Goal: Navigation & Orientation: Go to known website

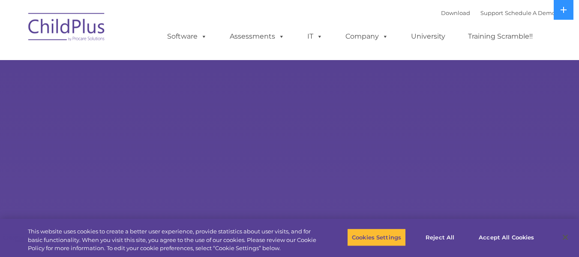
select select "MEDIUM"
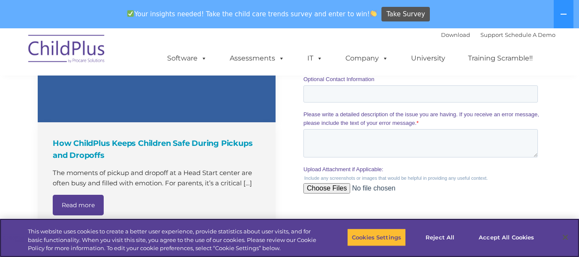
scroll to position [769, 0]
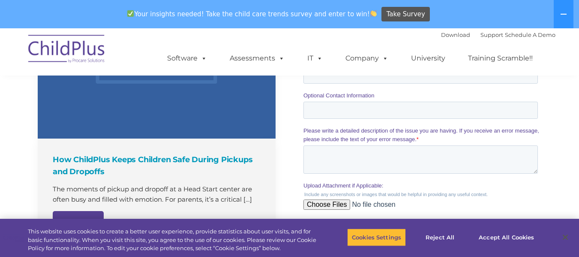
click at [85, 50] on img at bounding box center [67, 50] width 86 height 43
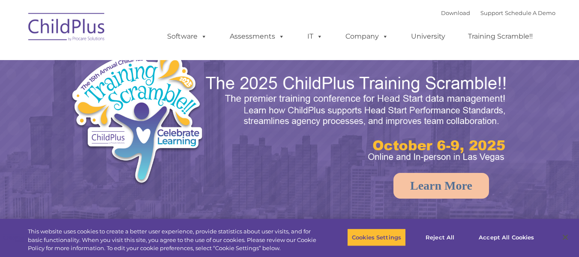
select select "MEDIUM"
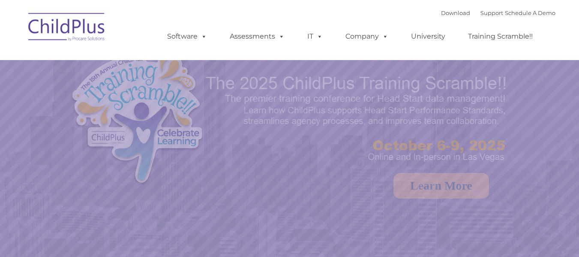
select select "MEDIUM"
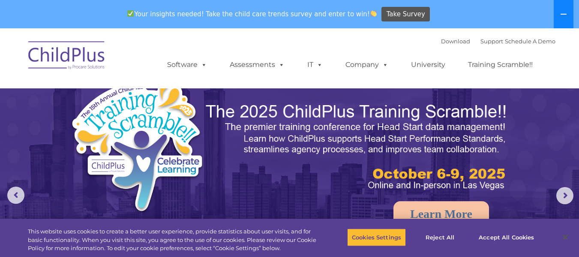
click at [567, 9] on button at bounding box center [564, 14] width 20 height 28
